Goal: Information Seeking & Learning: Understand process/instructions

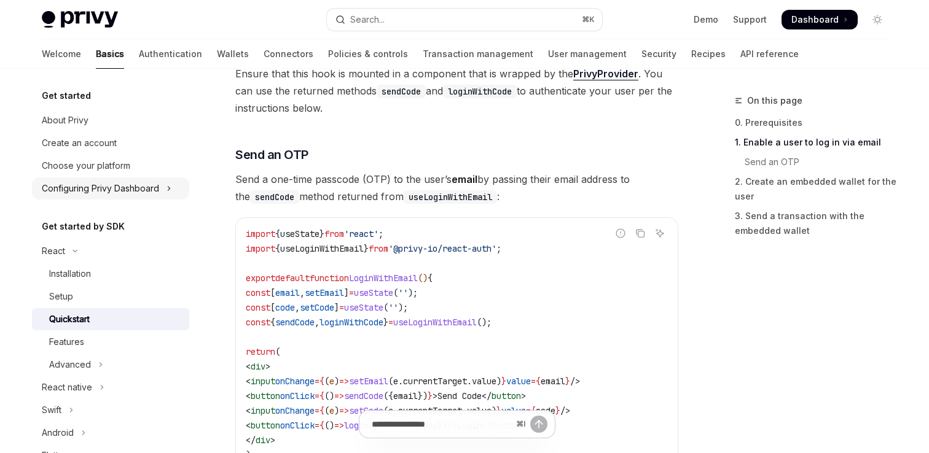
click at [135, 187] on div "Configuring Privy Dashboard" at bounding box center [100, 188] width 117 height 15
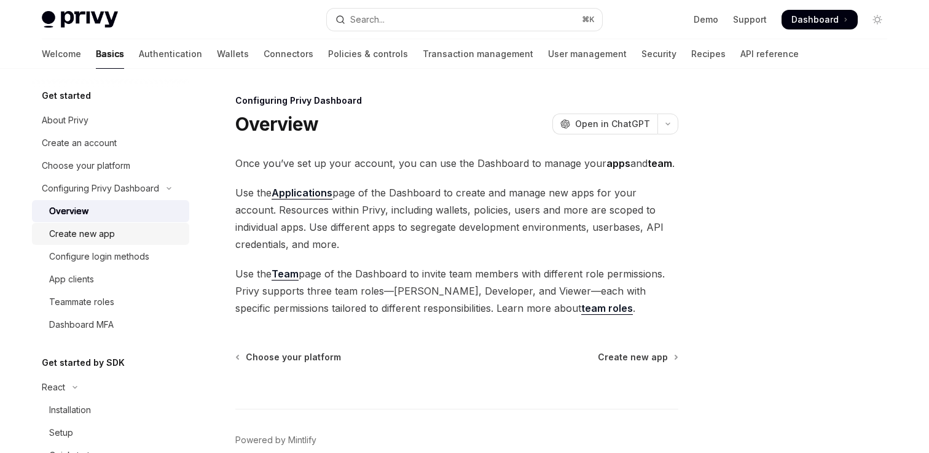
click at [123, 238] on div "Create new app" at bounding box center [115, 234] width 133 height 15
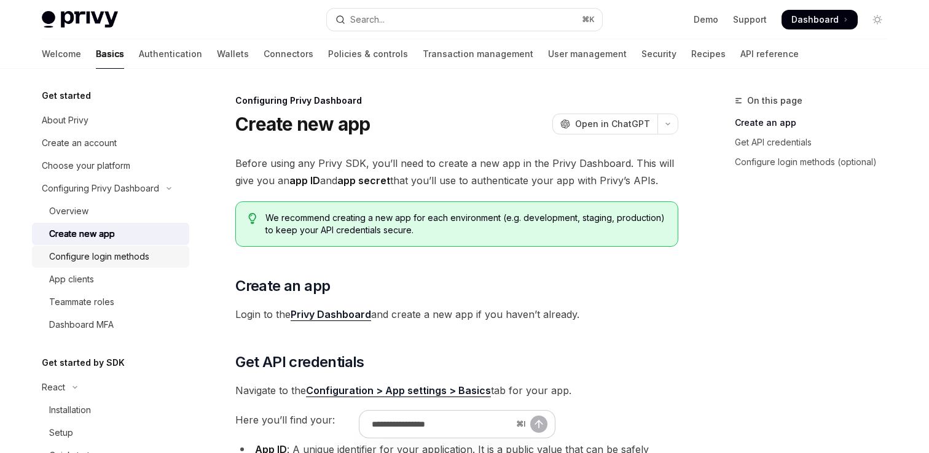
click at [133, 260] on div "Configure login methods" at bounding box center [99, 256] width 100 height 15
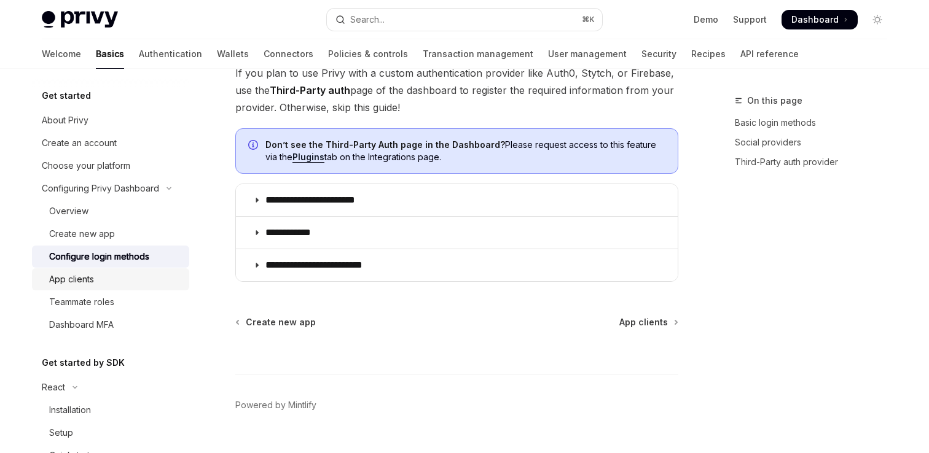
scroll to position [710, 0]
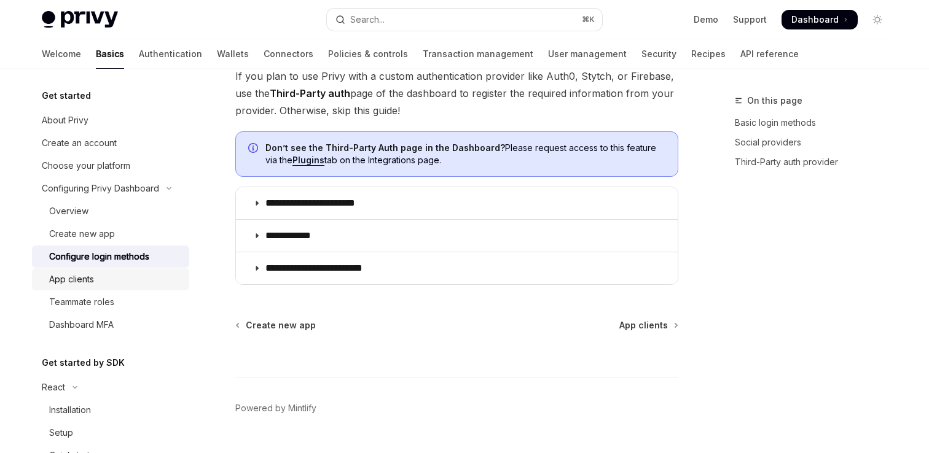
click at [117, 281] on div "App clients" at bounding box center [115, 279] width 133 height 15
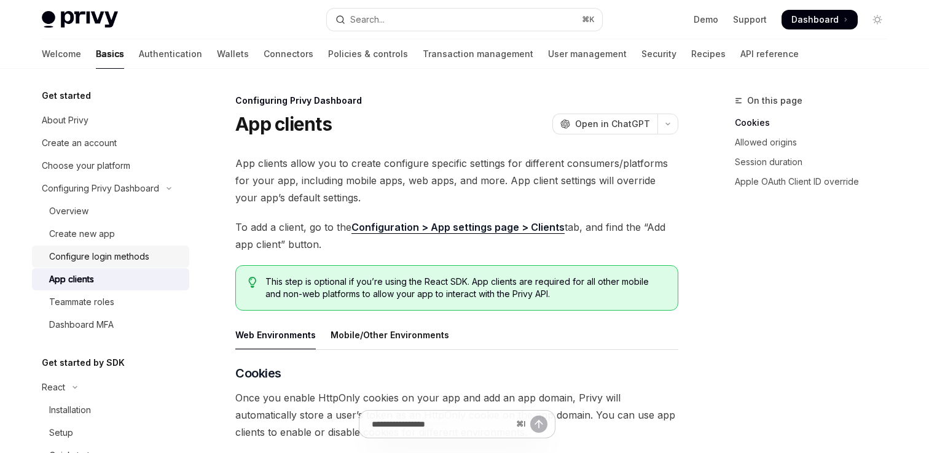
click at [116, 252] on div "Configure login methods" at bounding box center [99, 256] width 100 height 15
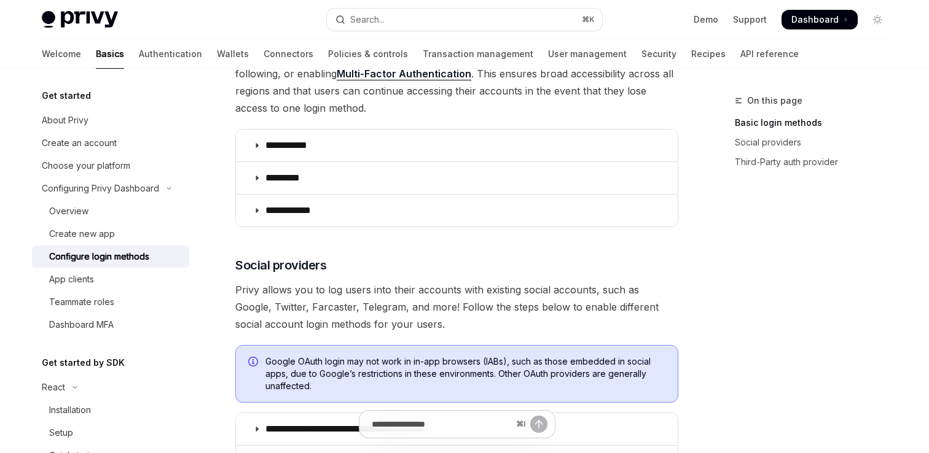
scroll to position [211, 0]
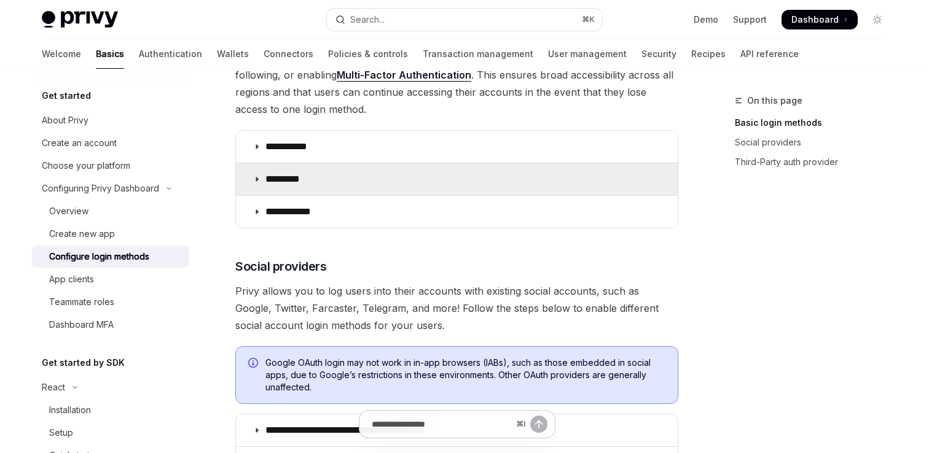
click at [351, 168] on summary "*********" at bounding box center [457, 179] width 442 height 32
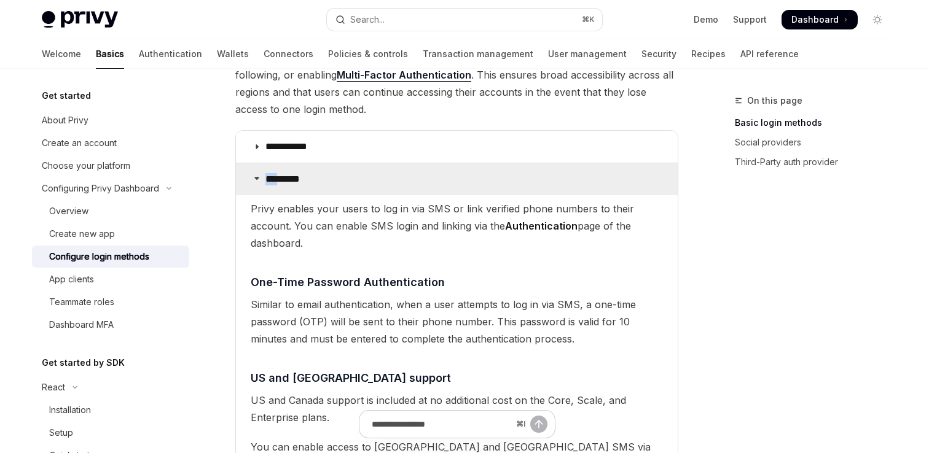
click at [351, 168] on summary "*********" at bounding box center [457, 179] width 442 height 32
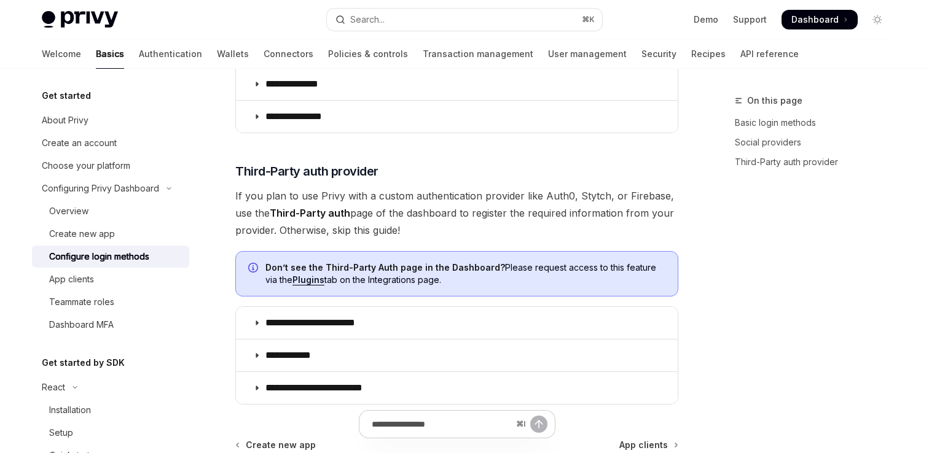
scroll to position [740, 0]
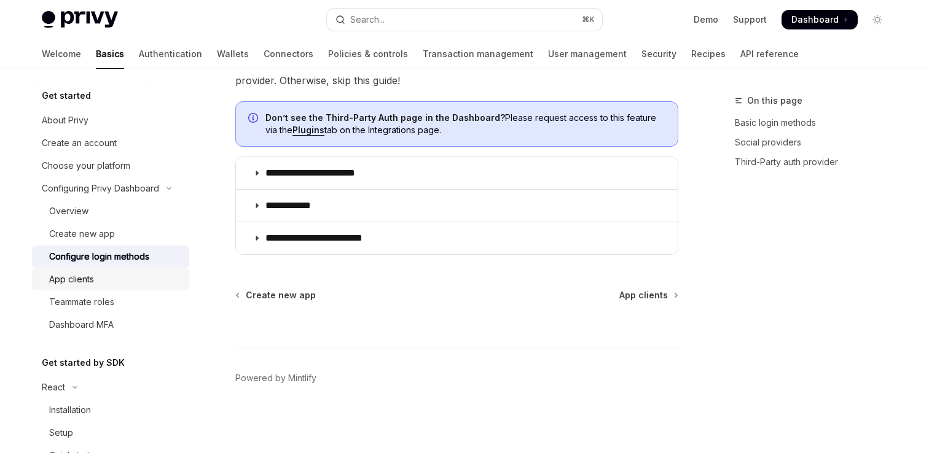
click at [104, 280] on div "App clients" at bounding box center [115, 279] width 133 height 15
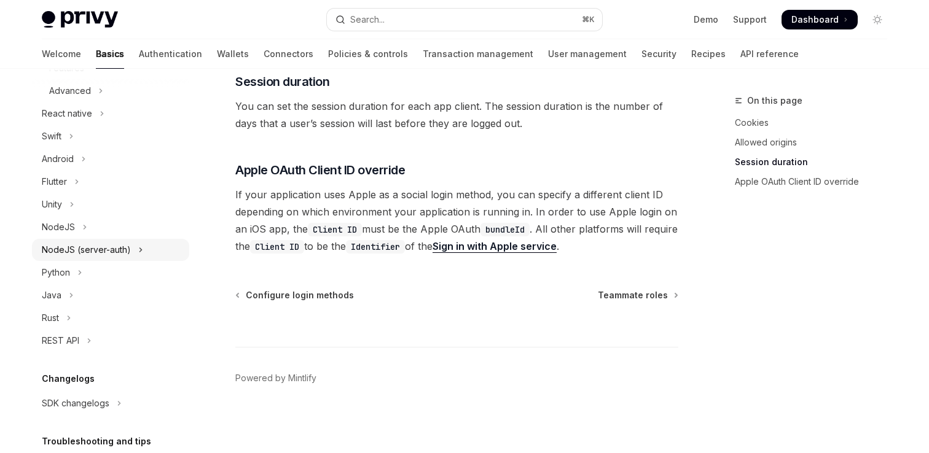
scroll to position [504, 0]
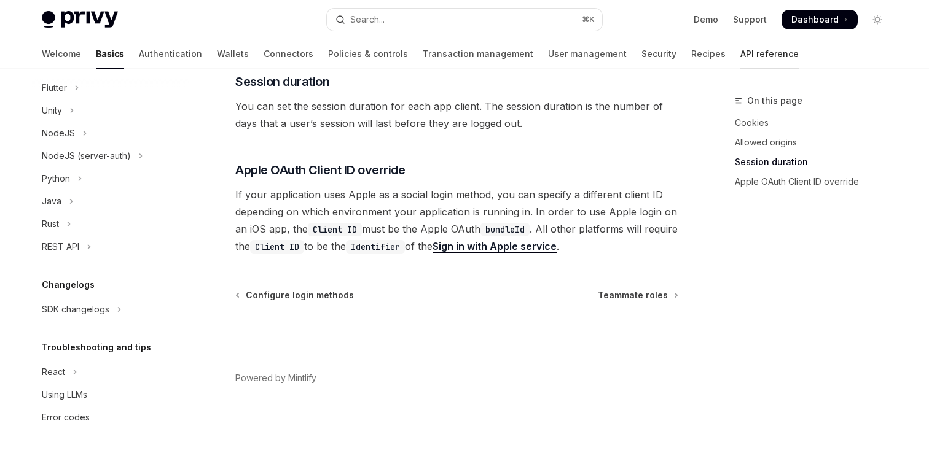
click at [740, 51] on link "API reference" at bounding box center [769, 53] width 58 height 29
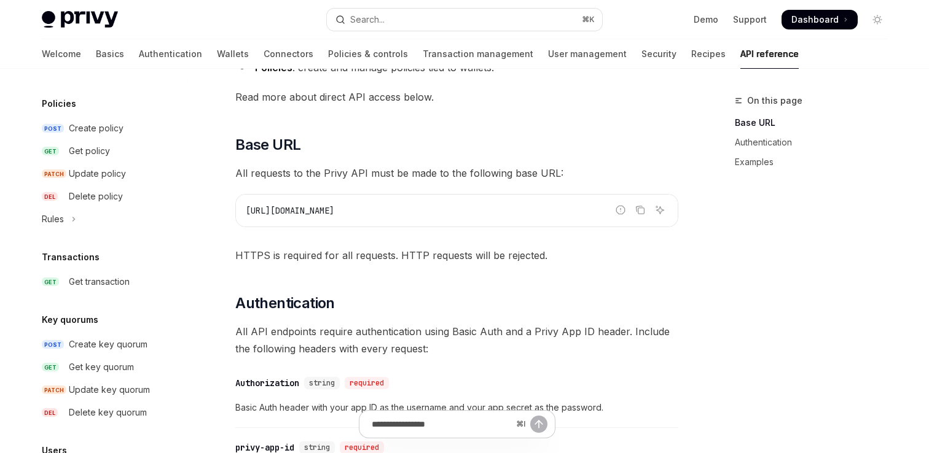
scroll to position [858, 0]
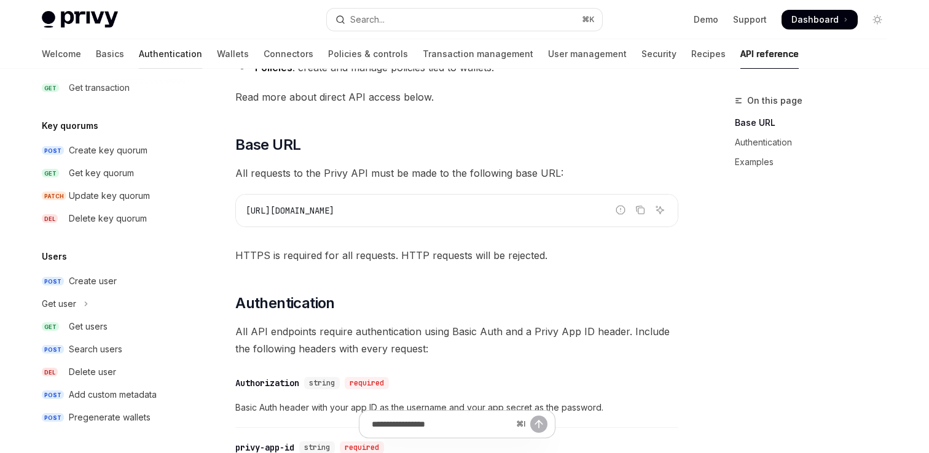
click at [139, 55] on link "Authentication" at bounding box center [170, 53] width 63 height 29
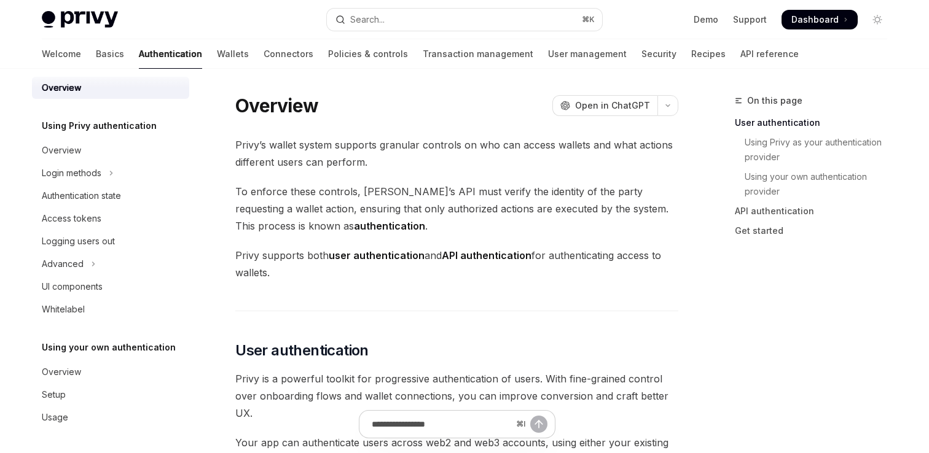
scroll to position [12, 0]
click at [118, 173] on button "Login methods" at bounding box center [110, 173] width 157 height 22
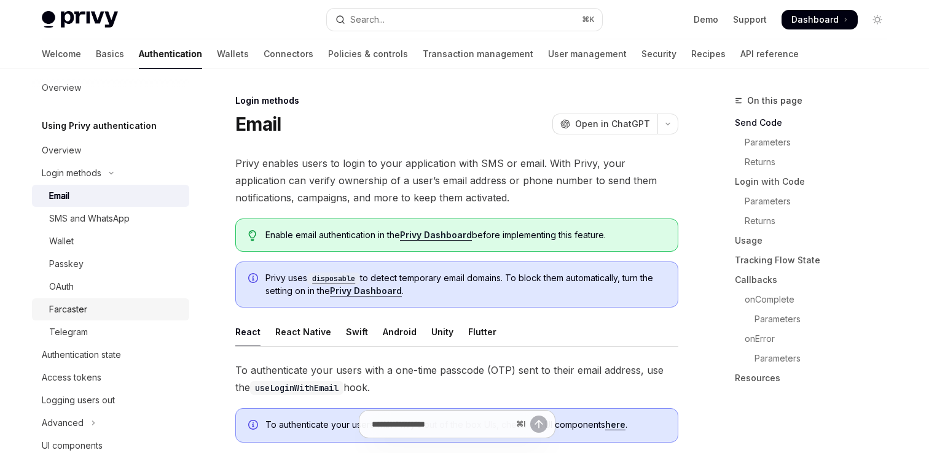
scroll to position [15, 0]
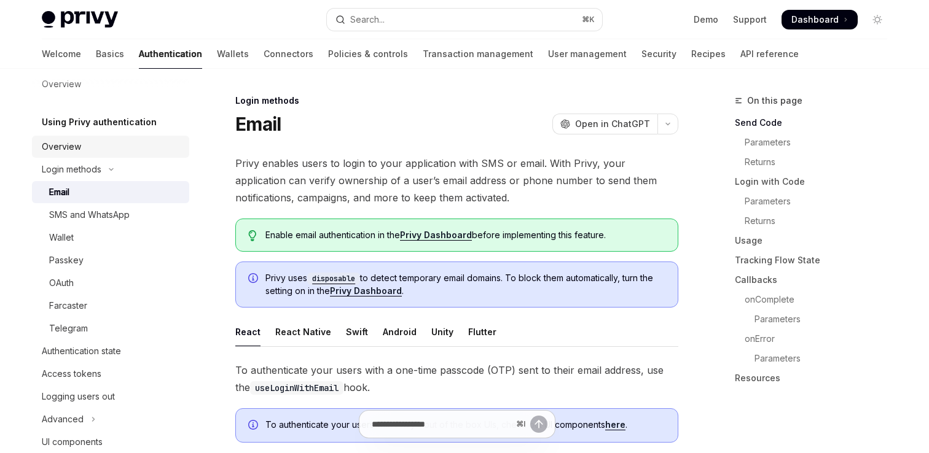
click at [95, 139] on div "Overview" at bounding box center [112, 146] width 140 height 15
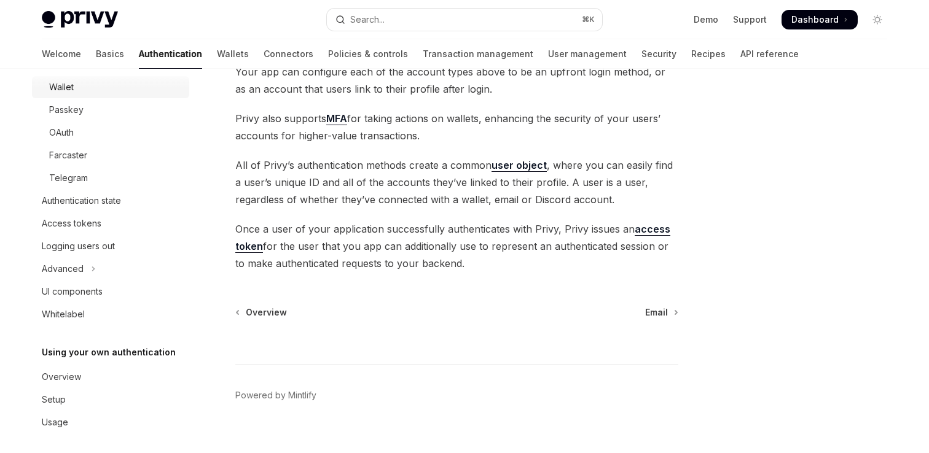
scroll to position [171, 0]
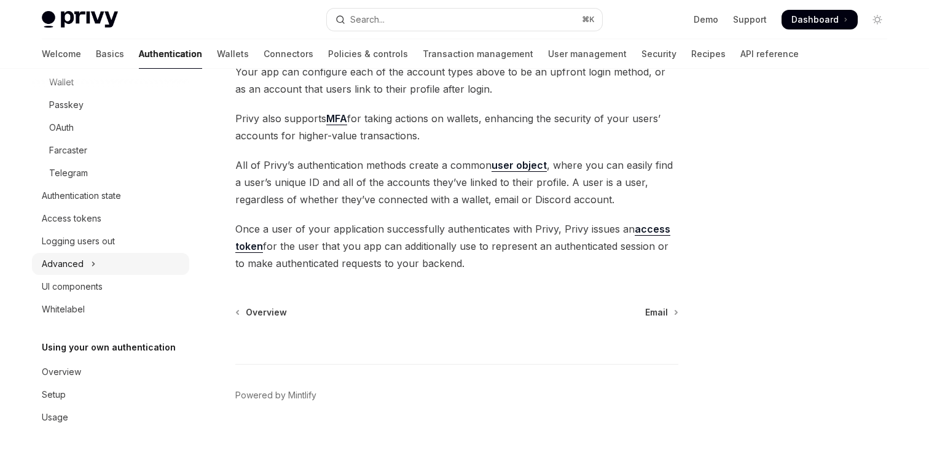
click at [120, 267] on button "Advanced" at bounding box center [110, 264] width 157 height 22
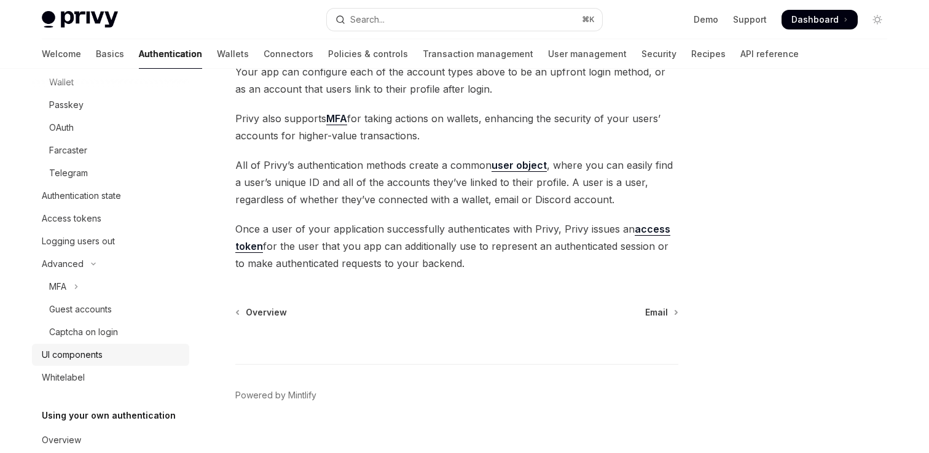
click at [94, 364] on link "UI components" at bounding box center [110, 355] width 157 height 22
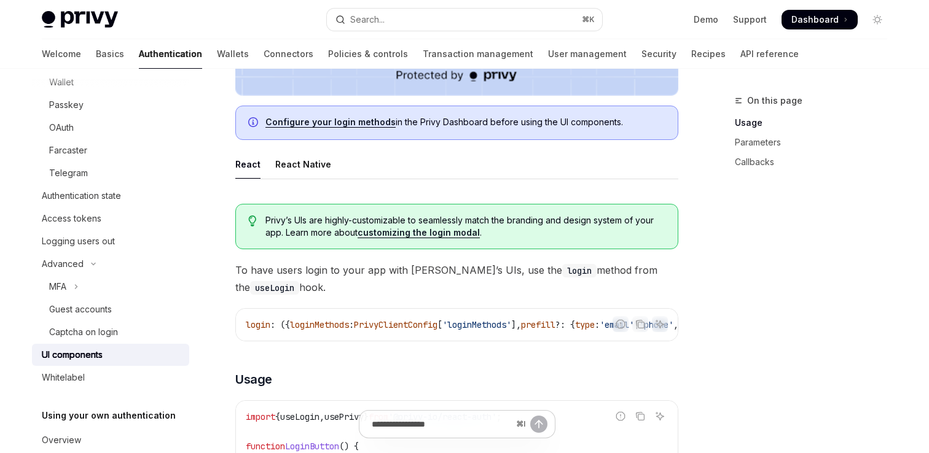
scroll to position [560, 0]
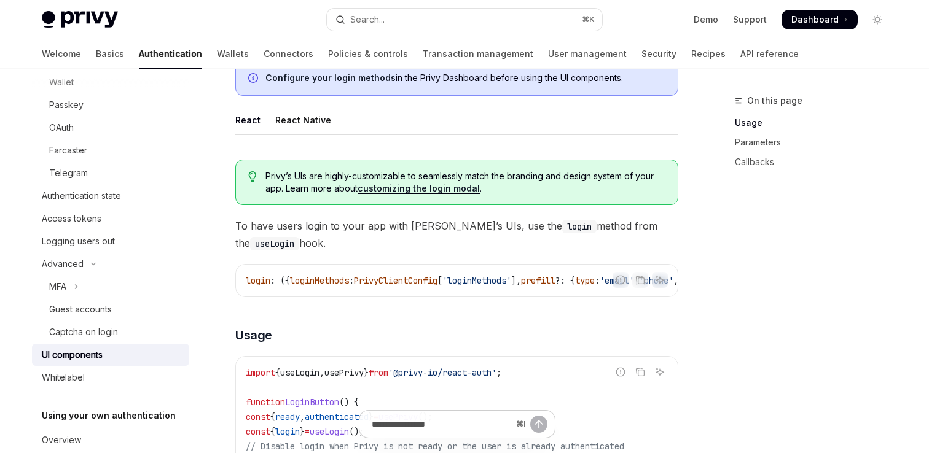
click at [315, 125] on div "React Native" at bounding box center [303, 120] width 56 height 29
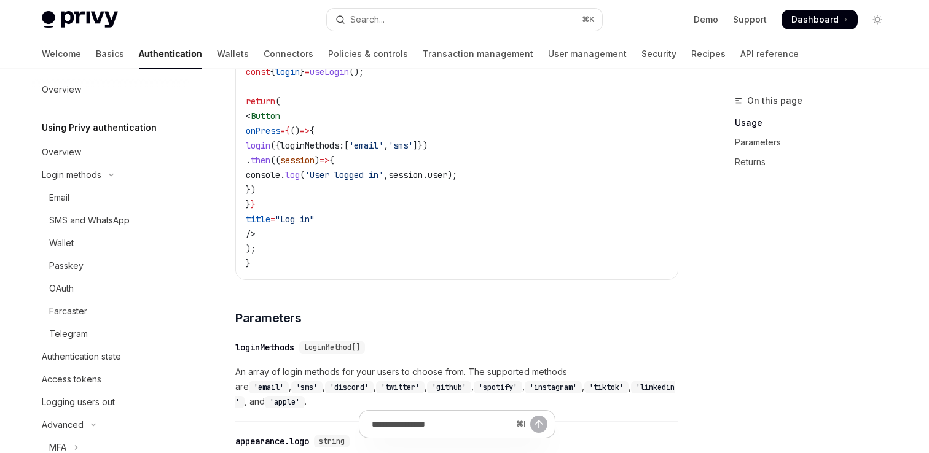
scroll to position [4, 0]
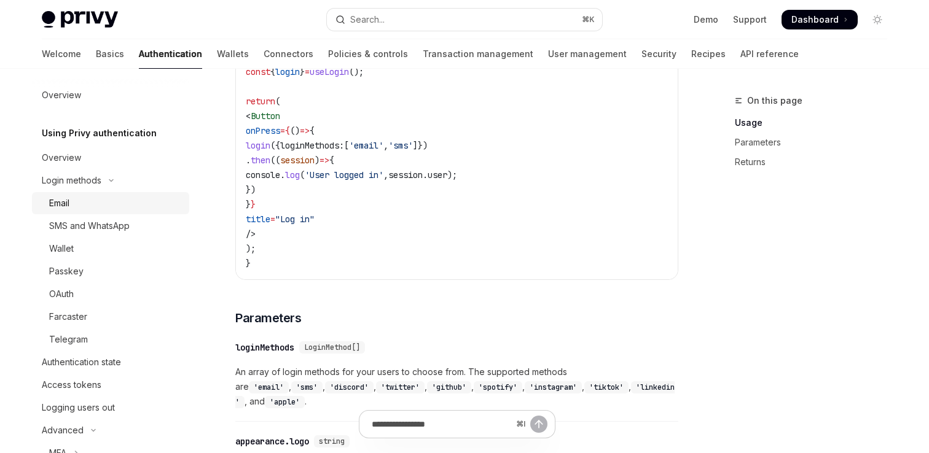
click at [106, 208] on div "Email" at bounding box center [115, 203] width 133 height 15
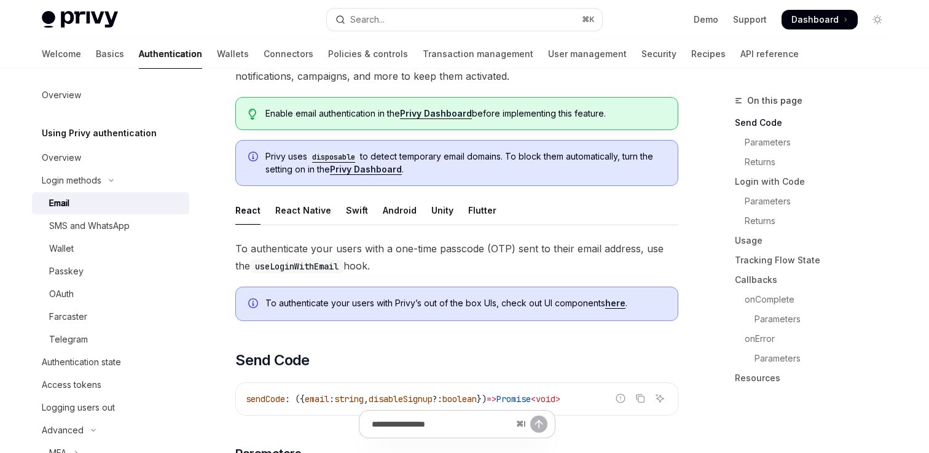
scroll to position [111, 0]
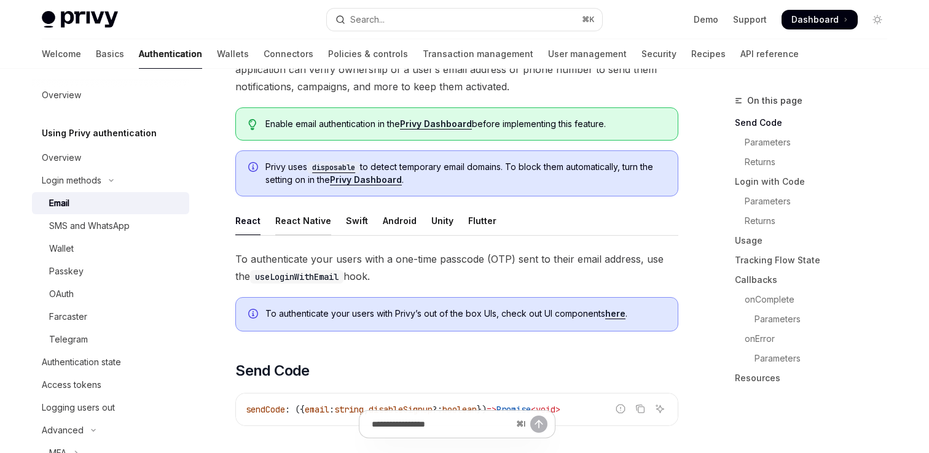
click at [289, 226] on div "React Native" at bounding box center [303, 220] width 56 height 29
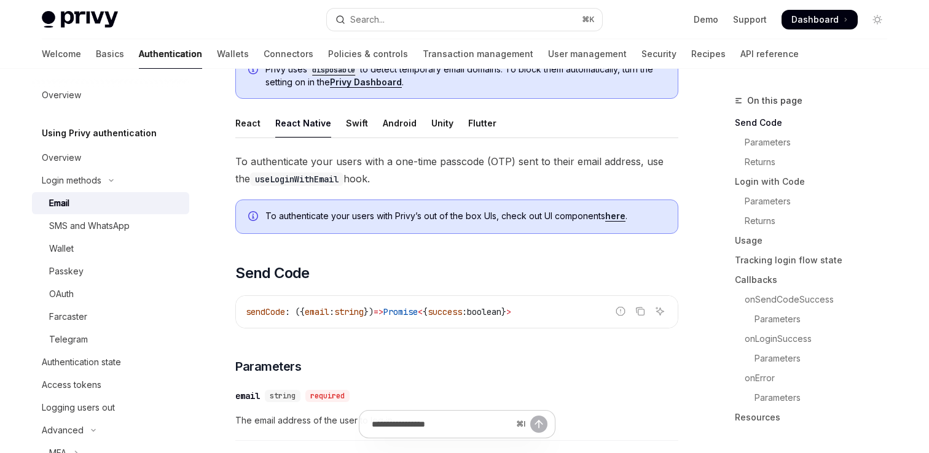
scroll to position [218, 0]
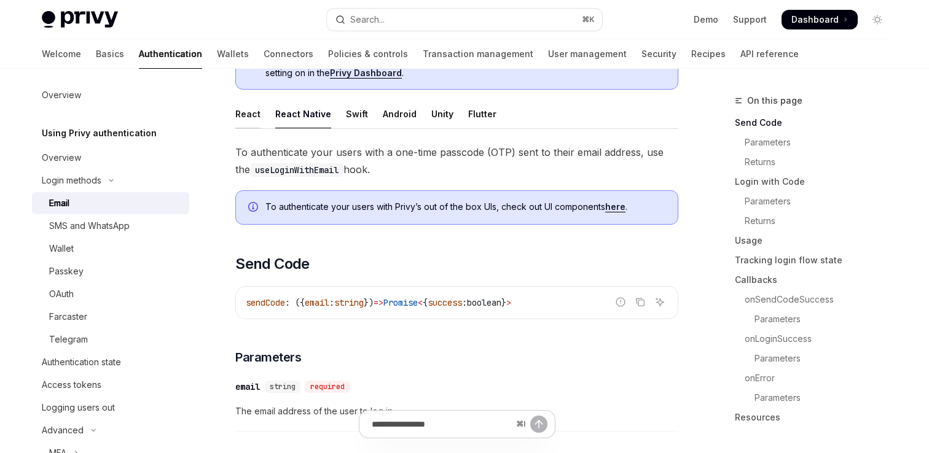
click at [246, 114] on div "React" at bounding box center [247, 114] width 25 height 29
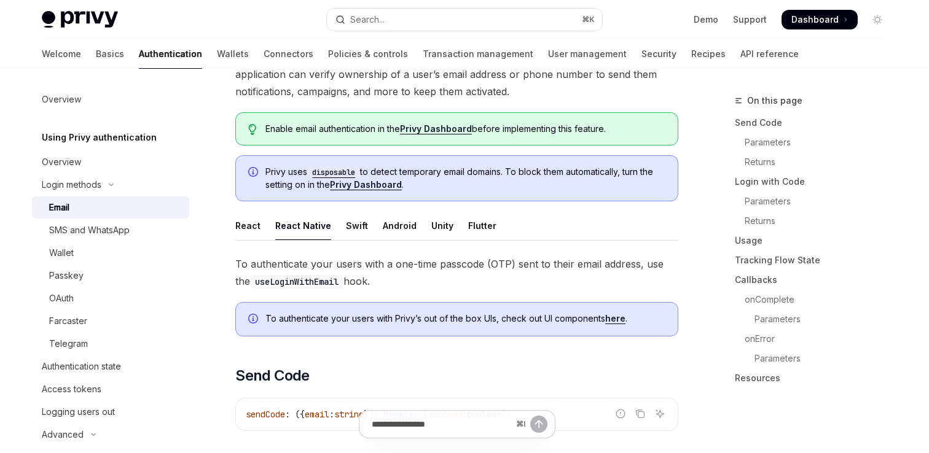
scroll to position [104, 0]
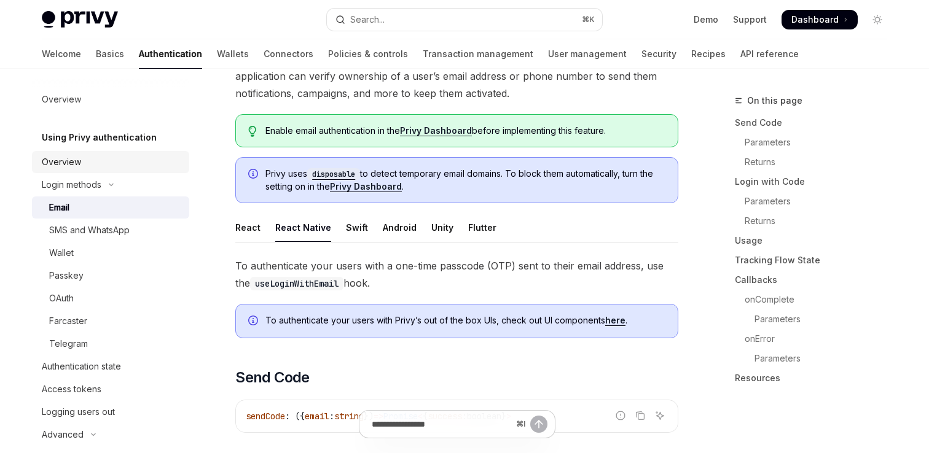
click at [72, 157] on div "Overview" at bounding box center [61, 162] width 39 height 15
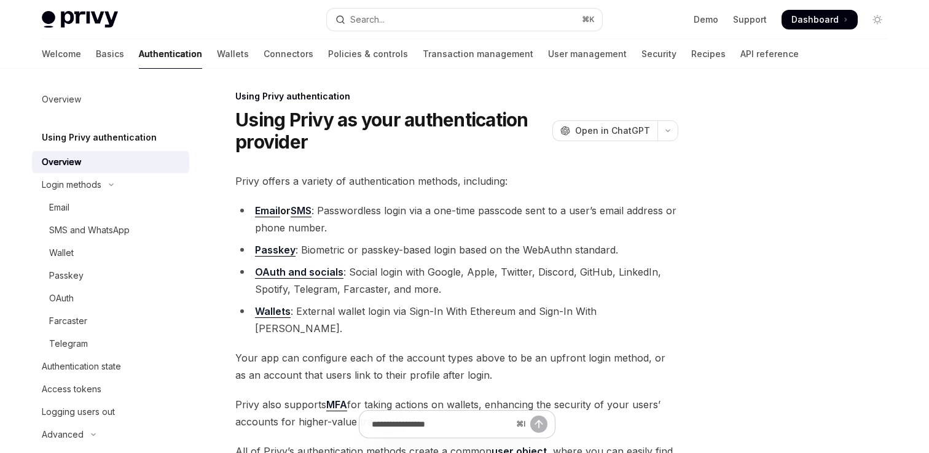
scroll to position [11, 0]
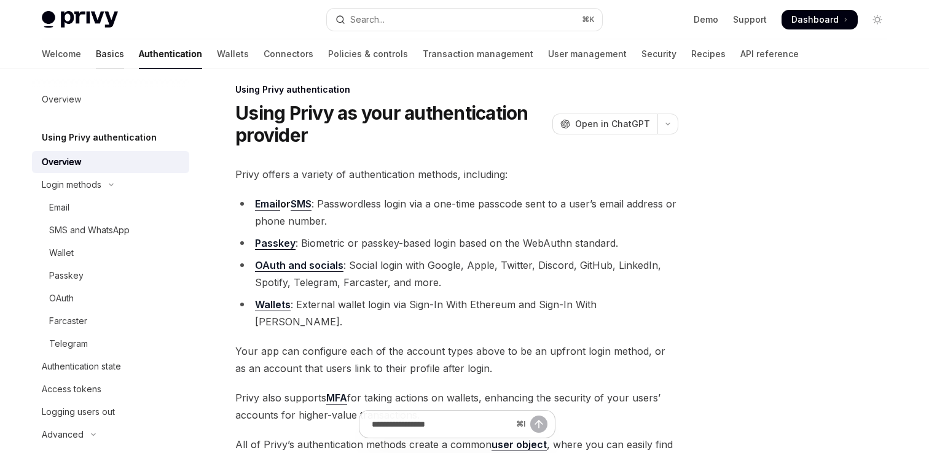
click at [96, 67] on link "Basics" at bounding box center [110, 53] width 28 height 29
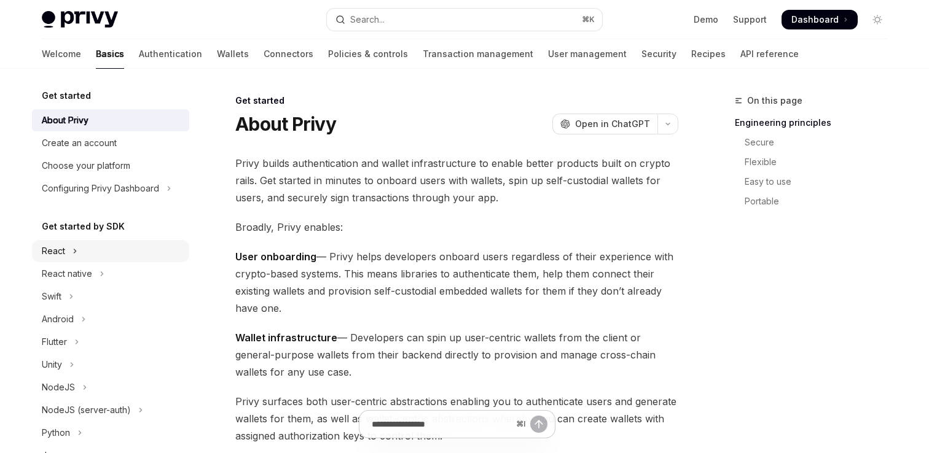
click at [75, 255] on icon "Toggle React section" at bounding box center [74, 251] width 5 height 15
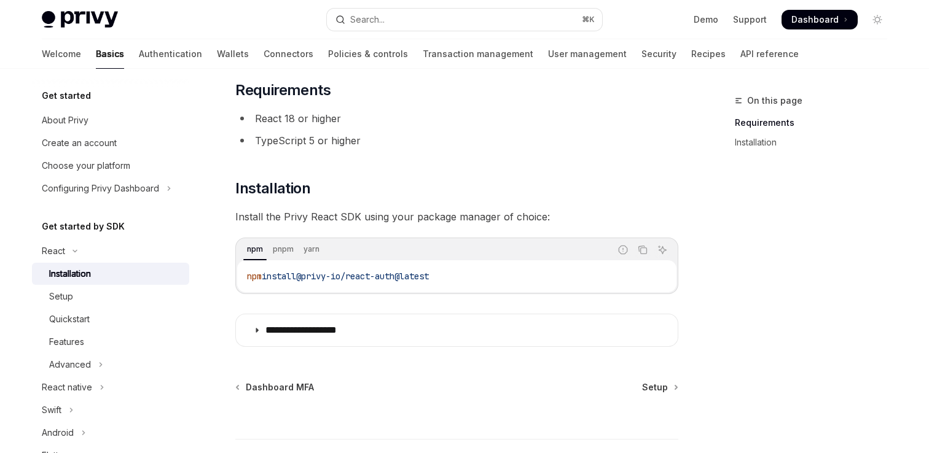
scroll to position [166, 0]
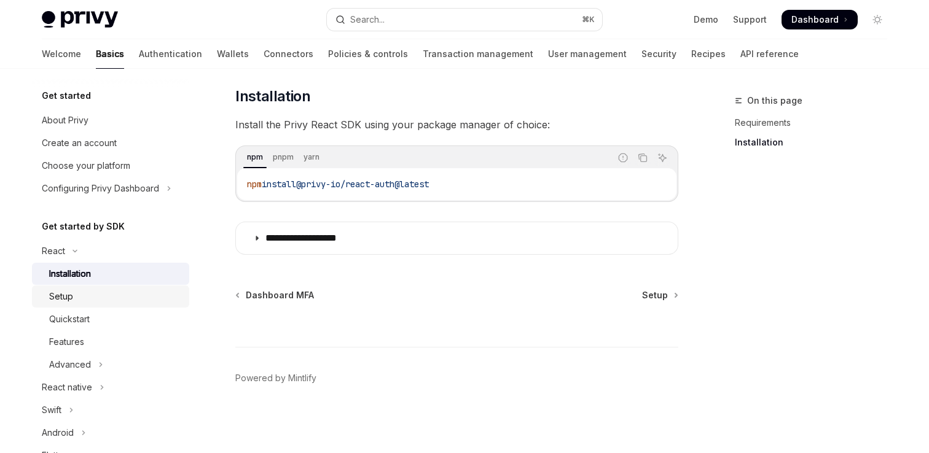
click at [114, 296] on div "Setup" at bounding box center [115, 296] width 133 height 15
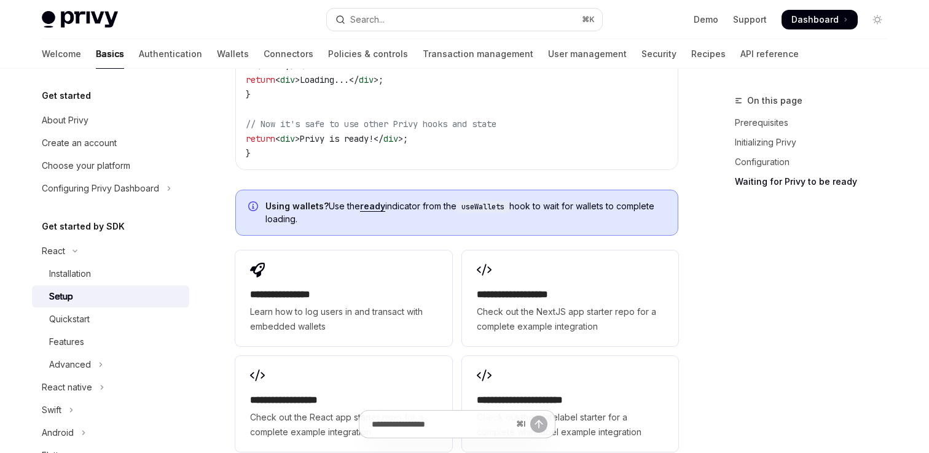
scroll to position [1559, 0]
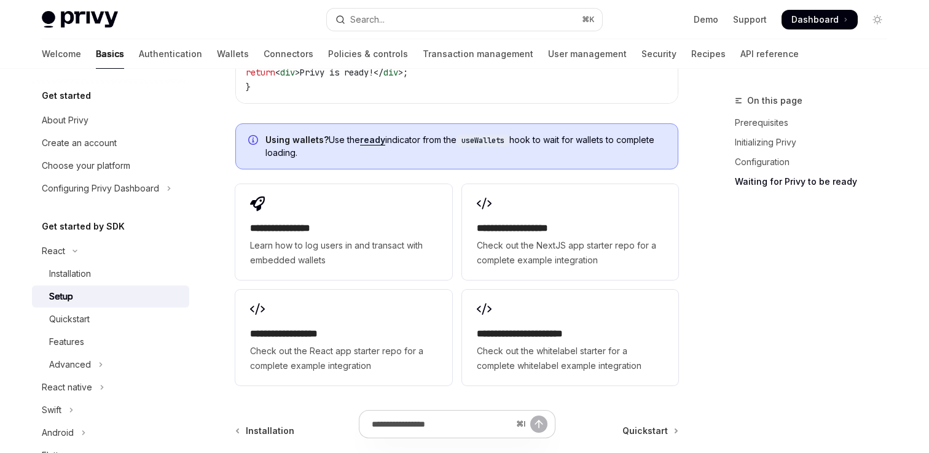
click at [777, 303] on div "On this page Prerequisites Initializing Privy Configuration Waiting for Privy t…" at bounding box center [803, 273] width 187 height 360
click at [124, 323] on div "Quickstart" at bounding box center [115, 319] width 133 height 15
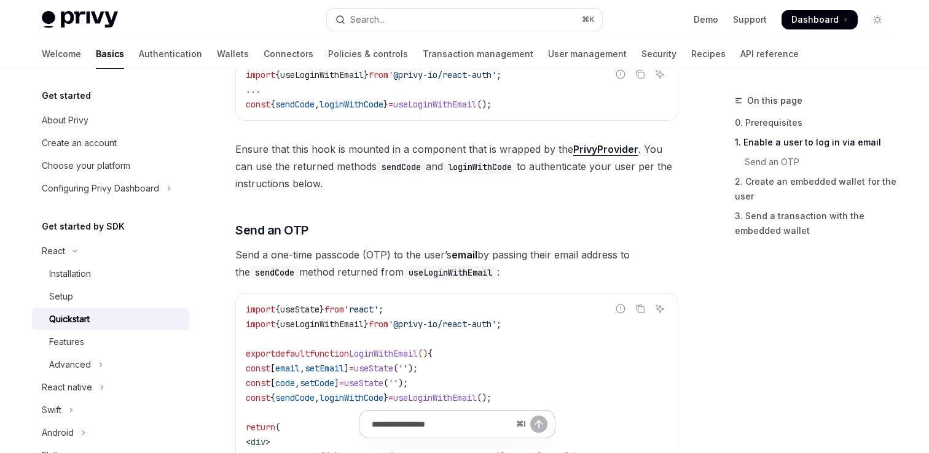
scroll to position [377, 0]
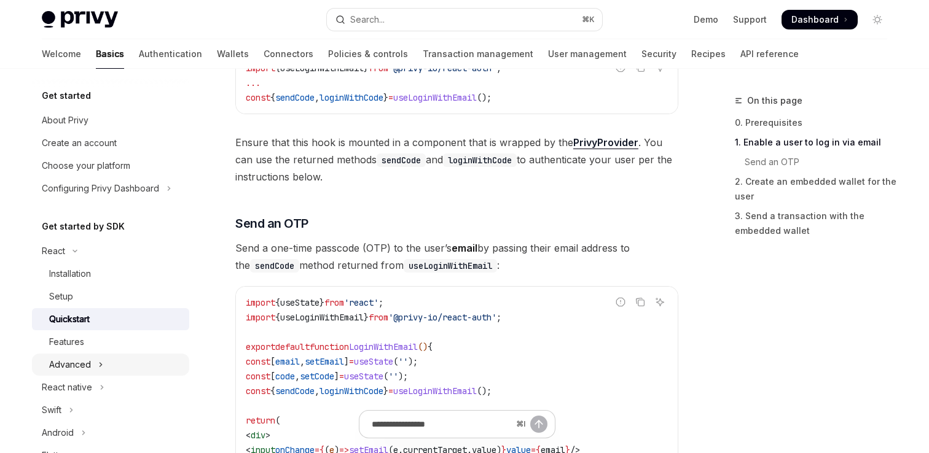
click at [101, 367] on icon "Toggle Advanced section" at bounding box center [100, 365] width 5 height 15
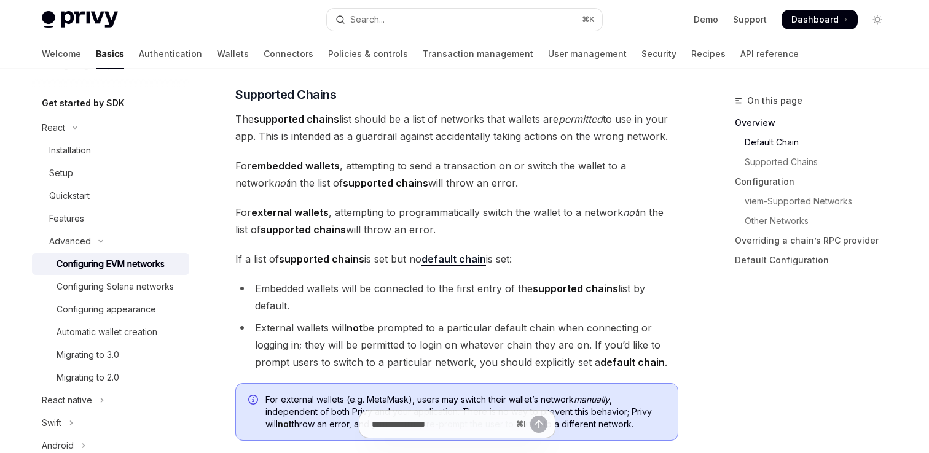
scroll to position [829, 0]
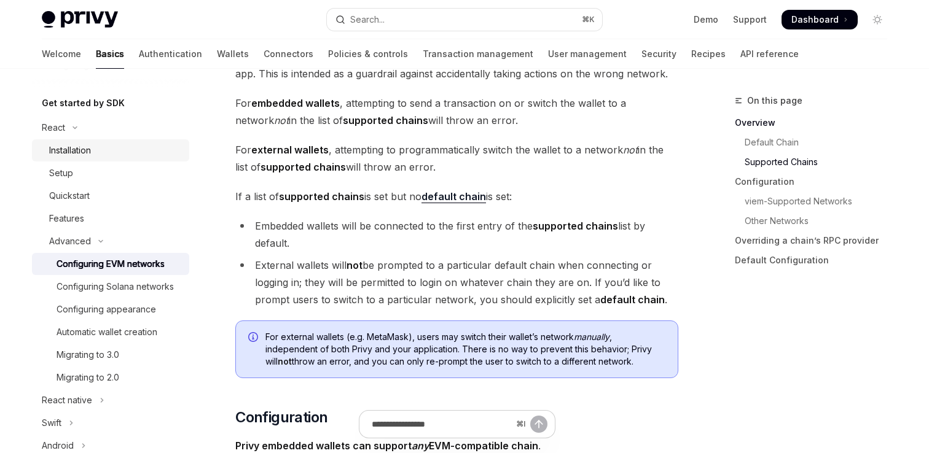
click at [117, 152] on div "Installation" at bounding box center [115, 150] width 133 height 15
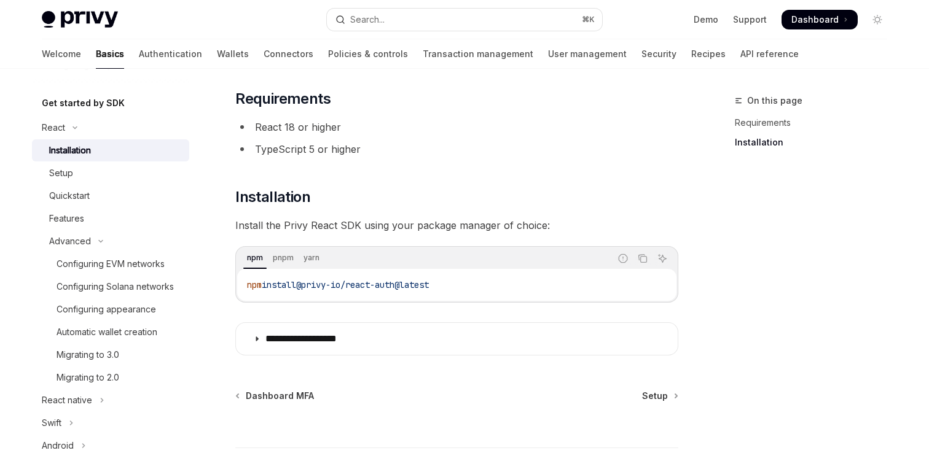
scroll to position [166, 0]
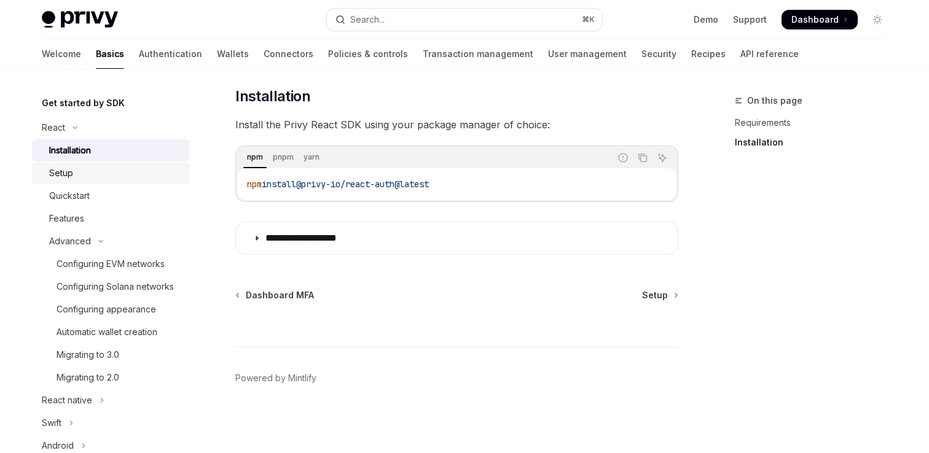
click at [96, 177] on div "Setup" at bounding box center [115, 173] width 133 height 15
type textarea "*"
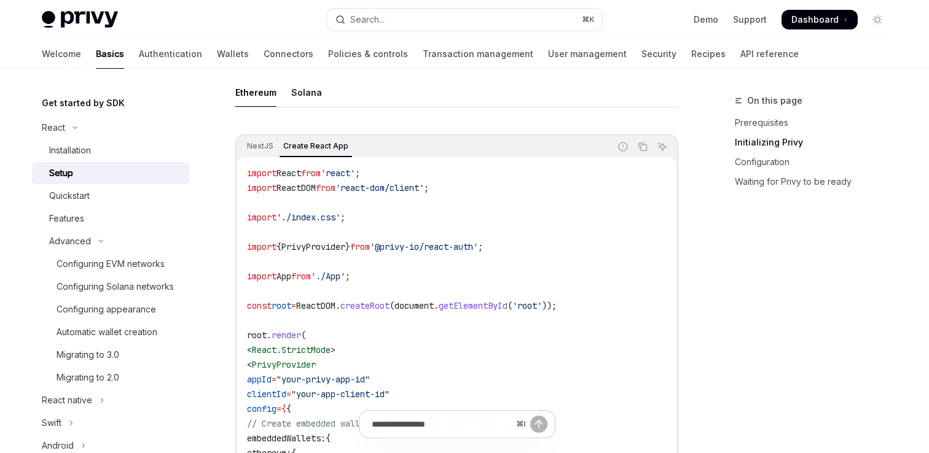
scroll to position [338, 0]
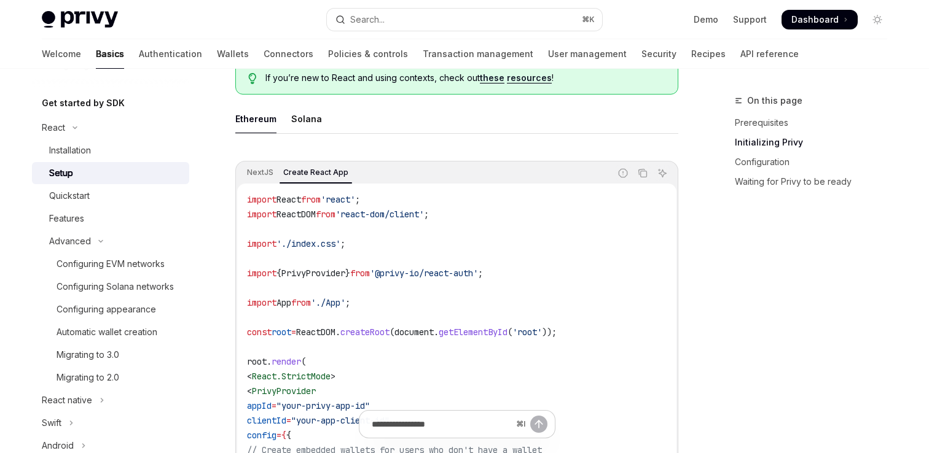
click at [257, 195] on span "import" at bounding box center [261, 199] width 29 height 11
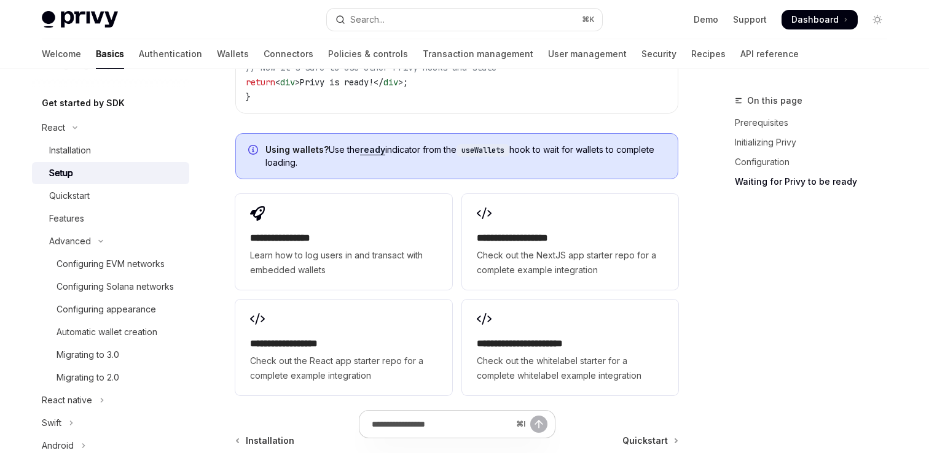
scroll to position [1607, 0]
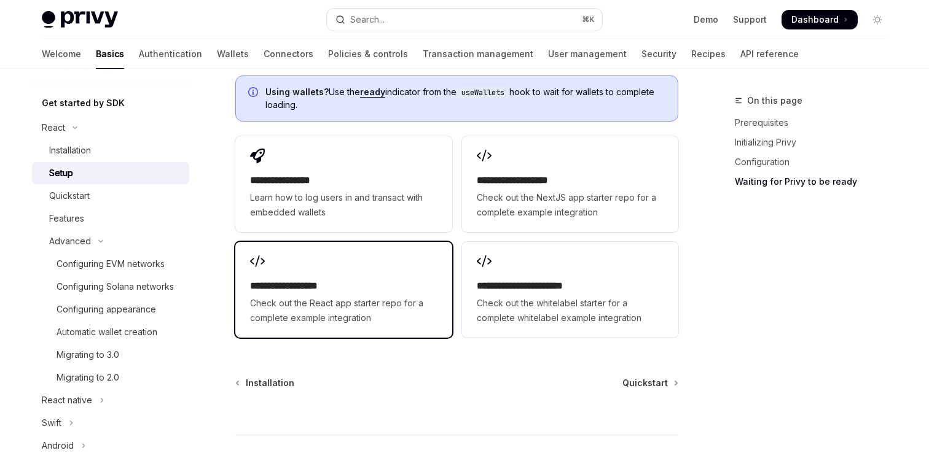
click at [410, 279] on h2 "**********" at bounding box center [343, 286] width 187 height 15
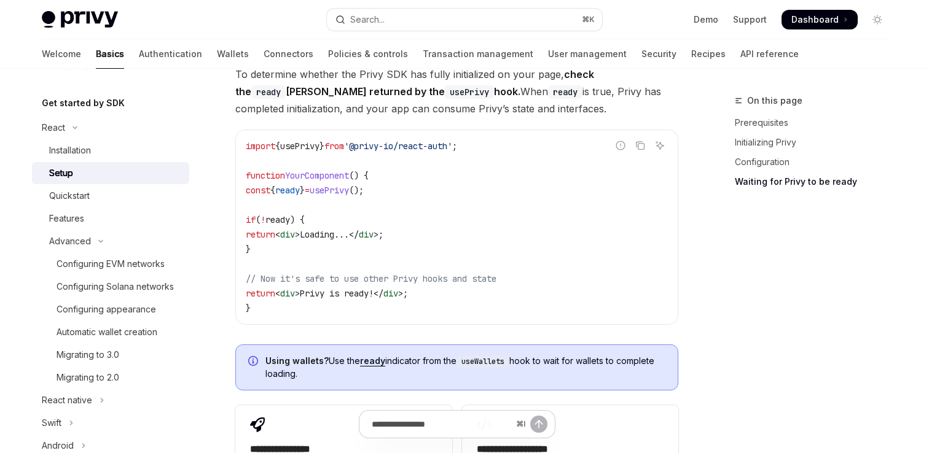
scroll to position [1205, 0]
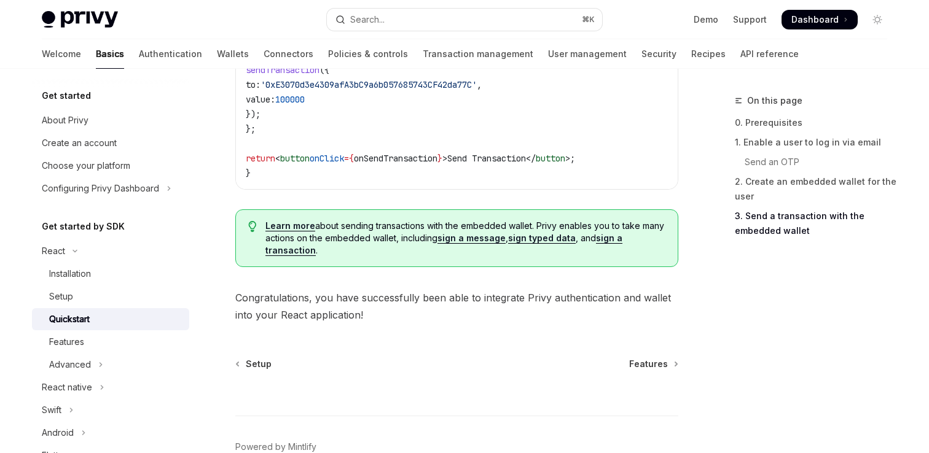
scroll to position [1349, 0]
